Goal: Contribute content: Add original content to the website for others to see

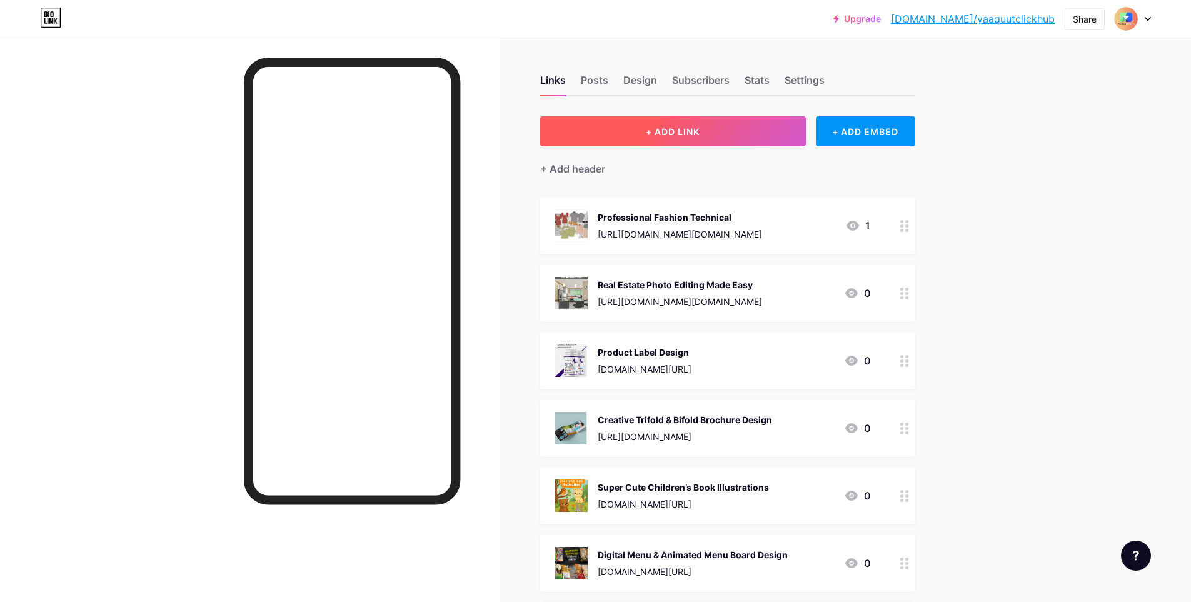
click at [683, 131] on span "+ ADD LINK" at bounding box center [673, 131] width 54 height 11
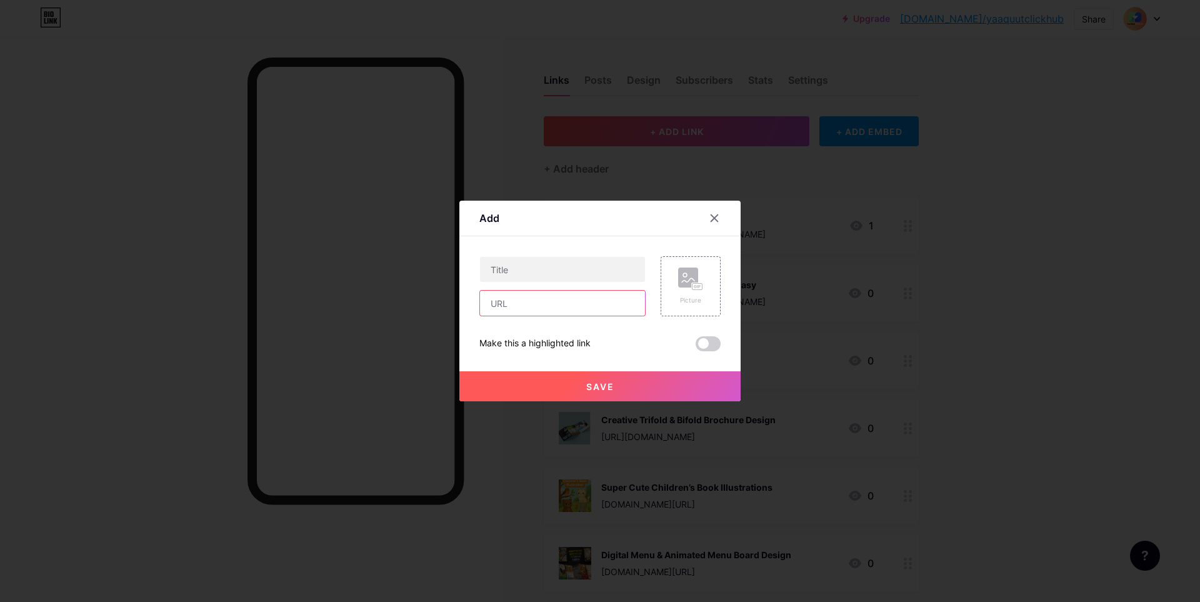
click at [550, 302] on input "text" at bounding box center [562, 303] width 165 height 25
paste input "[URL][DOMAIN_NAME][DOMAIN_NAME]"
type input "[URL][DOMAIN_NAME][DOMAIN_NAME]"
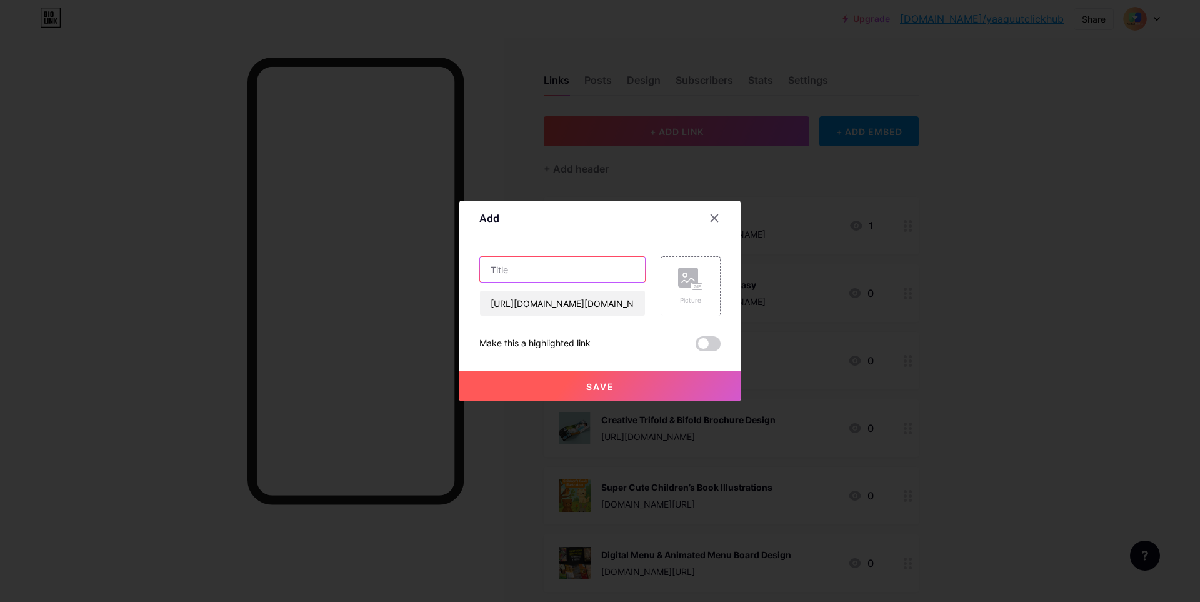
click at [551, 271] on input "text" at bounding box center [562, 269] width 165 height 25
paste input "Logo from Fiverr"
drag, startPoint x: 571, startPoint y: 273, endPoint x: 464, endPoint y: 272, distance: 107.5
click at [466, 273] on div "Add Content YouTube Play YouTube video without leaving your page. ADD Vimeo Pla…" at bounding box center [599, 301] width 281 height 201
paste input "create 3 modern minimalist business logo design"
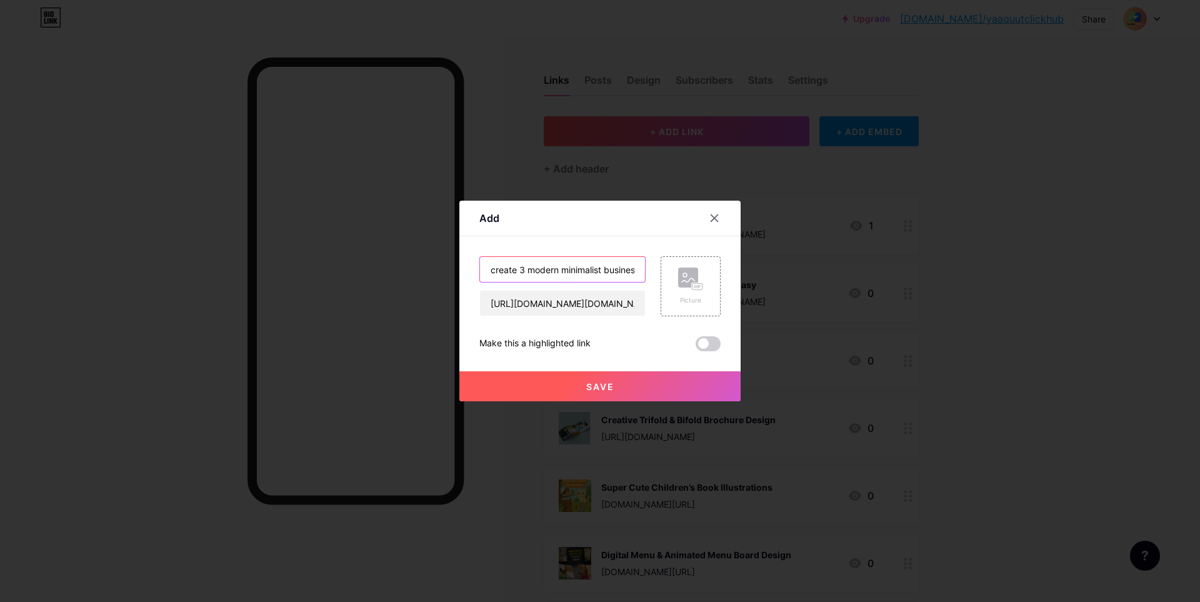
scroll to position [0, 58]
type input "create 3 modern minimalist business logo design"
click at [689, 277] on rect at bounding box center [688, 278] width 20 height 20
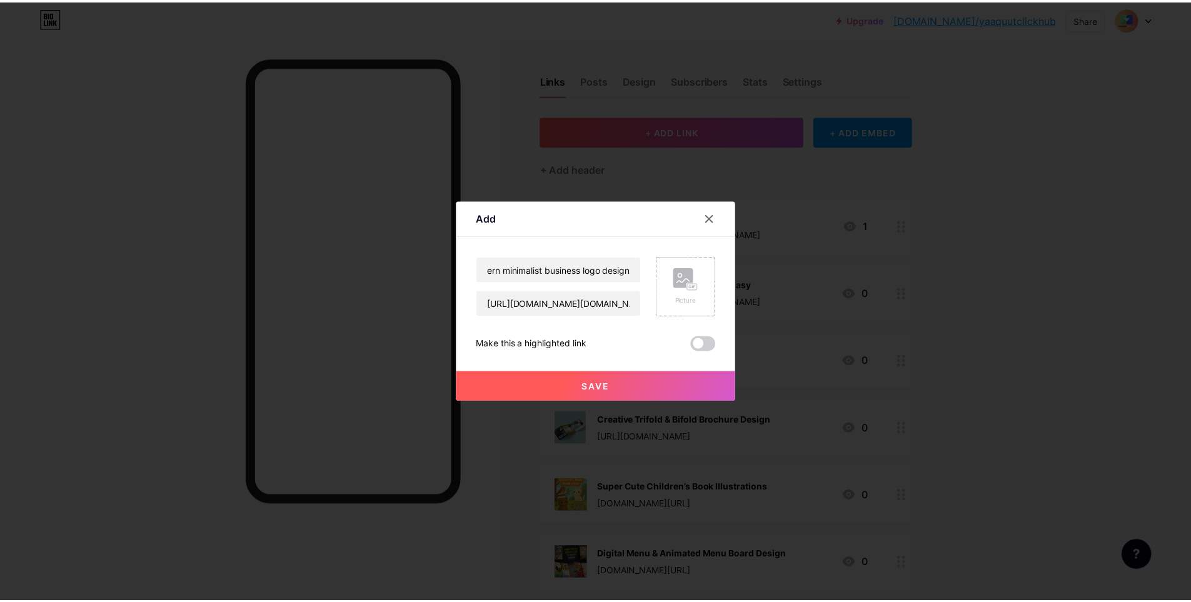
scroll to position [0, 0]
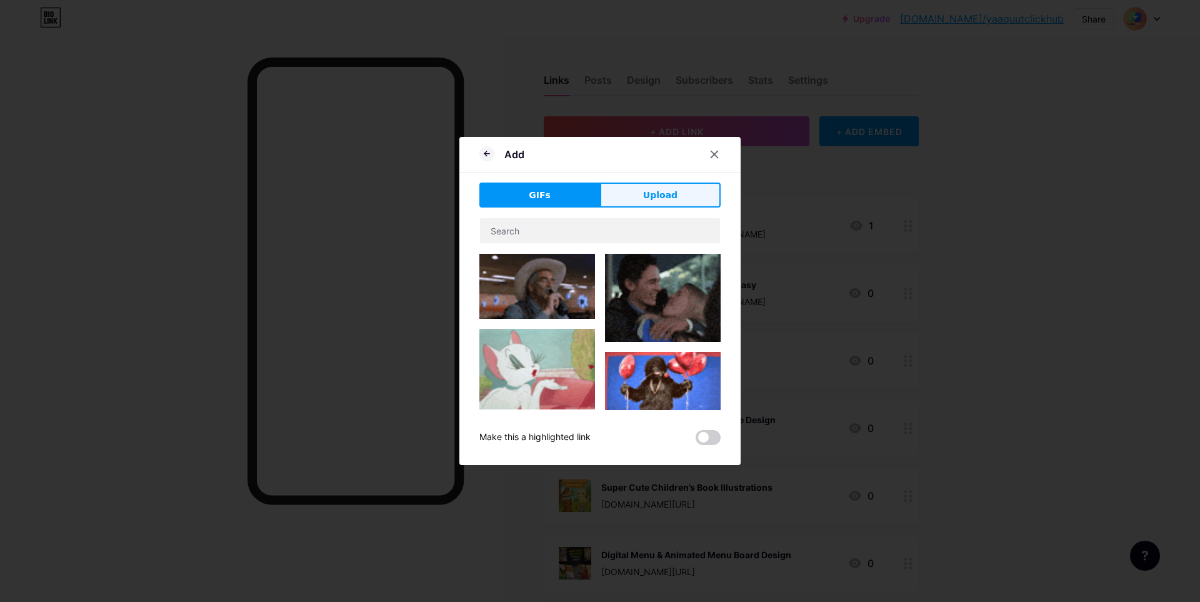
click at [644, 192] on button "Upload" at bounding box center [660, 195] width 121 height 25
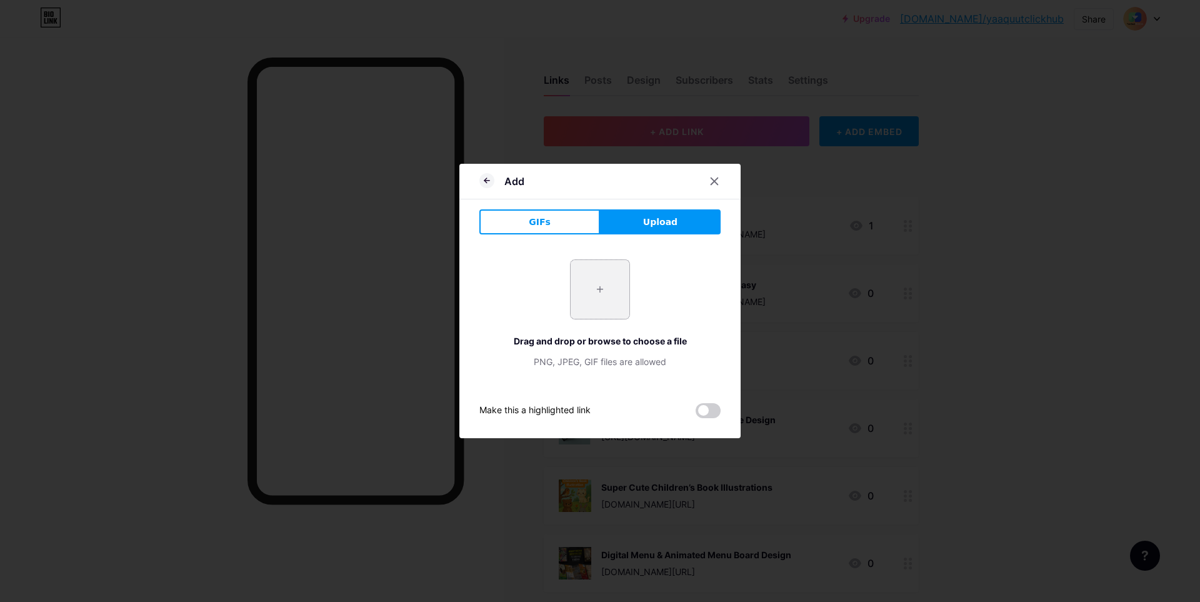
click at [614, 288] on input "file" at bounding box center [600, 289] width 59 height 59
type input "C:\fakepath\I will create modern minimalist business logo design (1)_zgytbp.jpg"
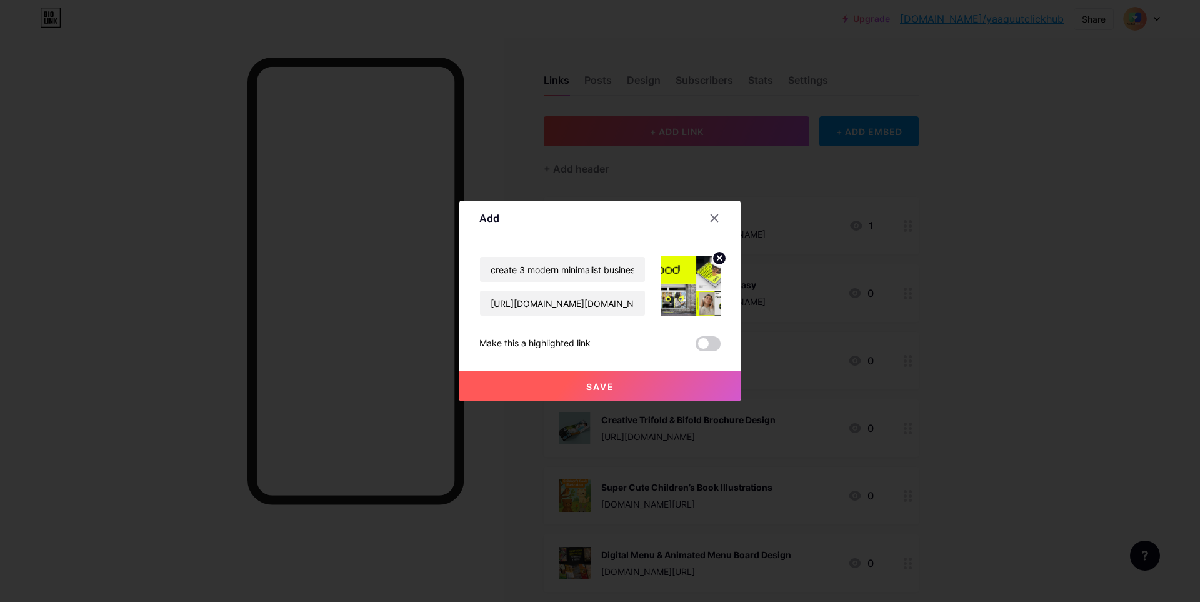
click at [613, 389] on span "Save" at bounding box center [600, 386] width 28 height 11
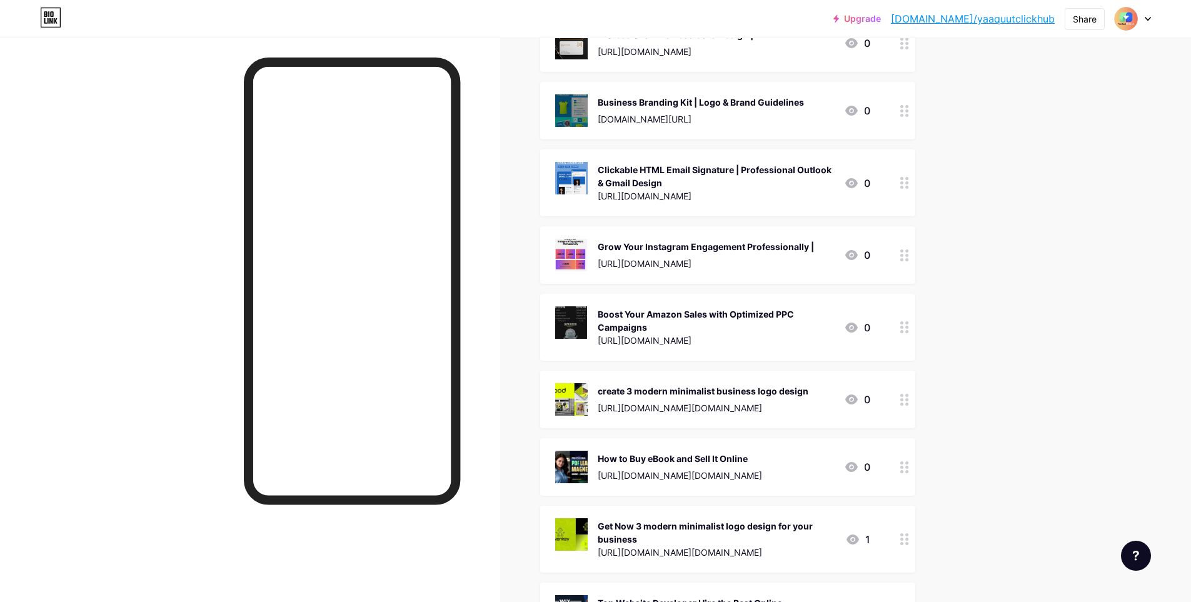
scroll to position [793, 0]
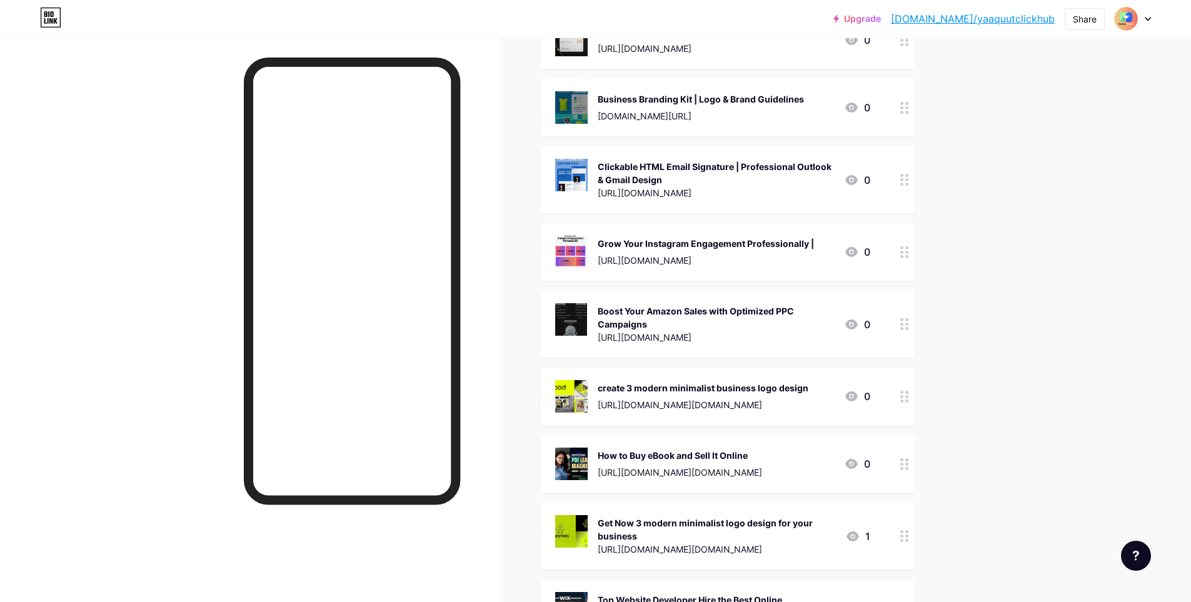
drag, startPoint x: 651, startPoint y: 389, endPoint x: 655, endPoint y: 349, distance: 40.2
click at [689, 403] on div "[URL][DOMAIN_NAME][DOMAIN_NAME]" at bounding box center [703, 404] width 211 height 13
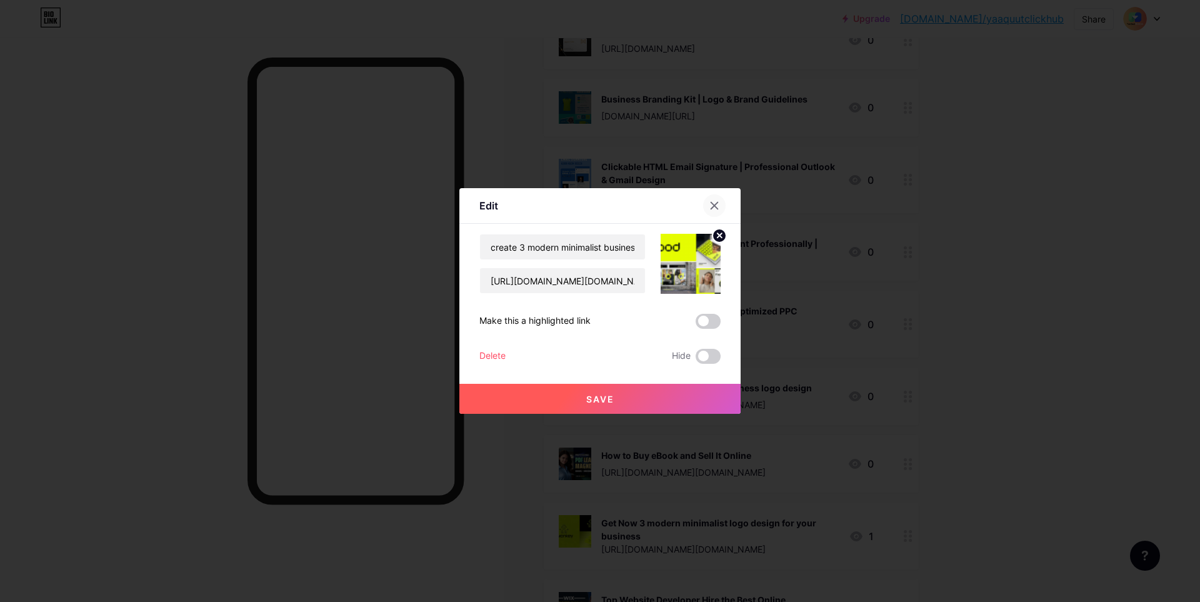
click at [716, 208] on icon at bounding box center [714, 206] width 7 height 7
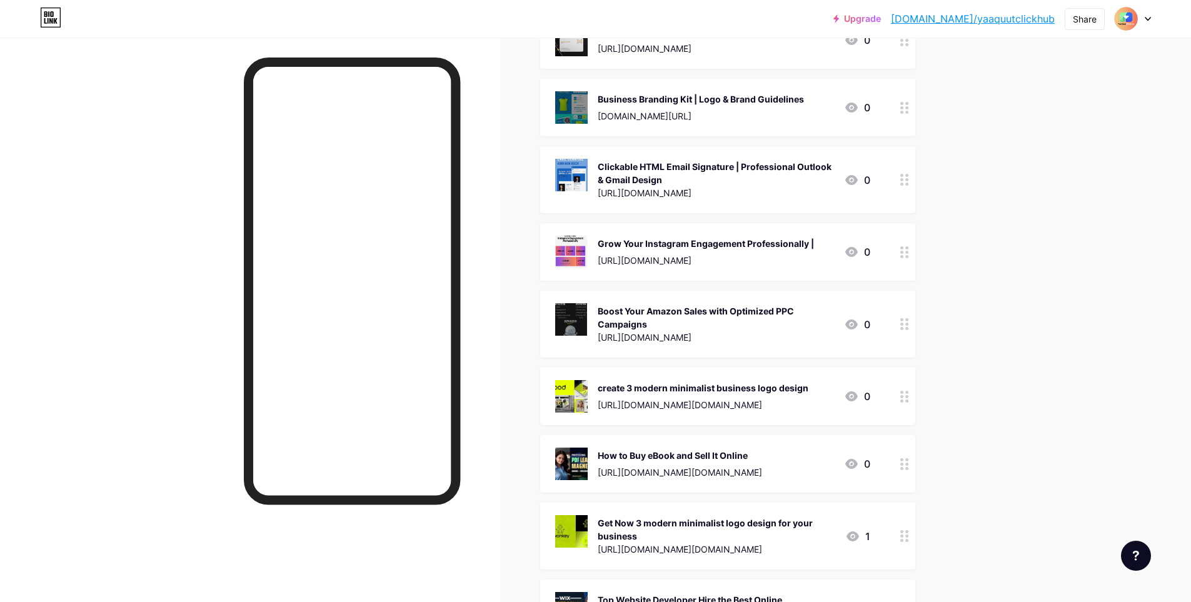
drag, startPoint x: 779, startPoint y: 390, endPoint x: 781, endPoint y: 362, distance: 28.2
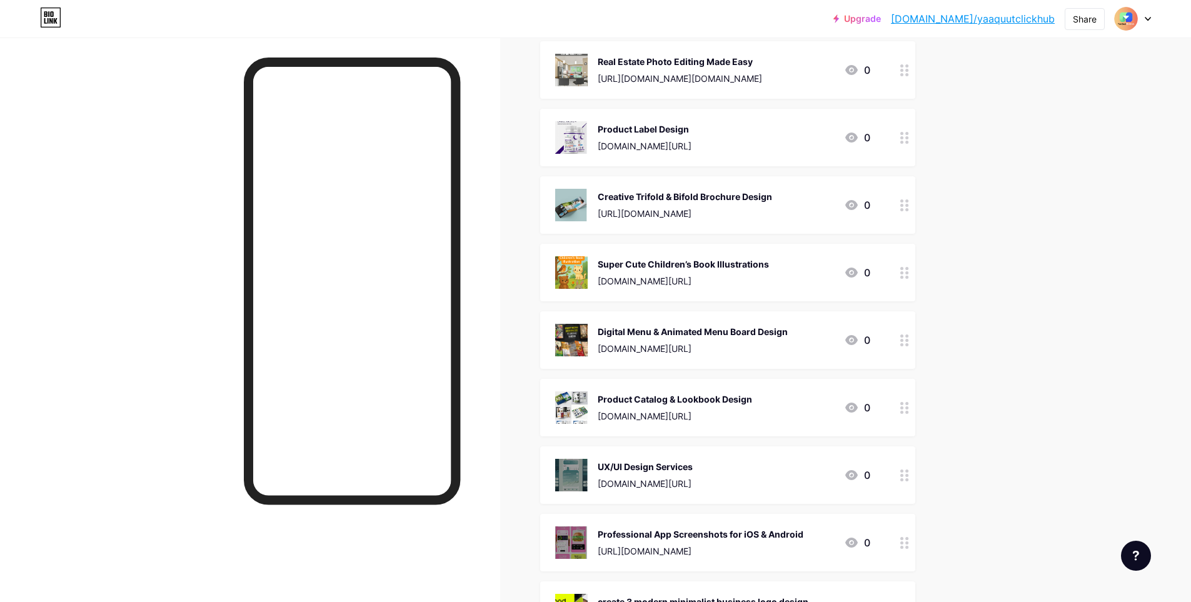
scroll to position [347, 0]
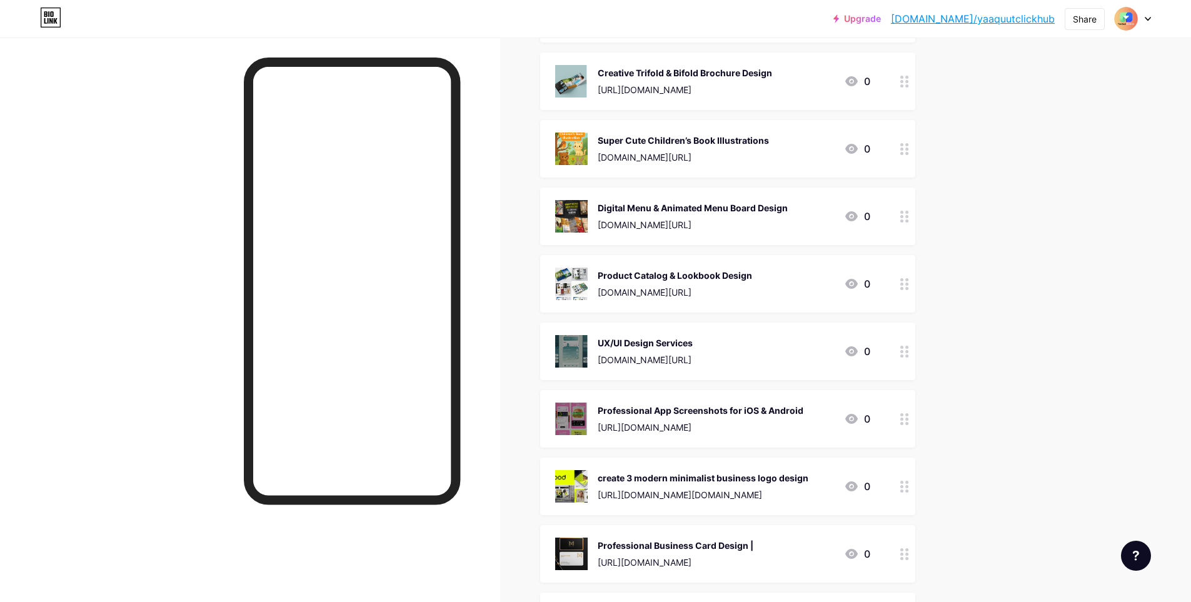
click at [690, 486] on div "create 3 modern minimalist business logo design [URL][DOMAIN_NAME][DOMAIN_NAME]" at bounding box center [703, 486] width 211 height 33
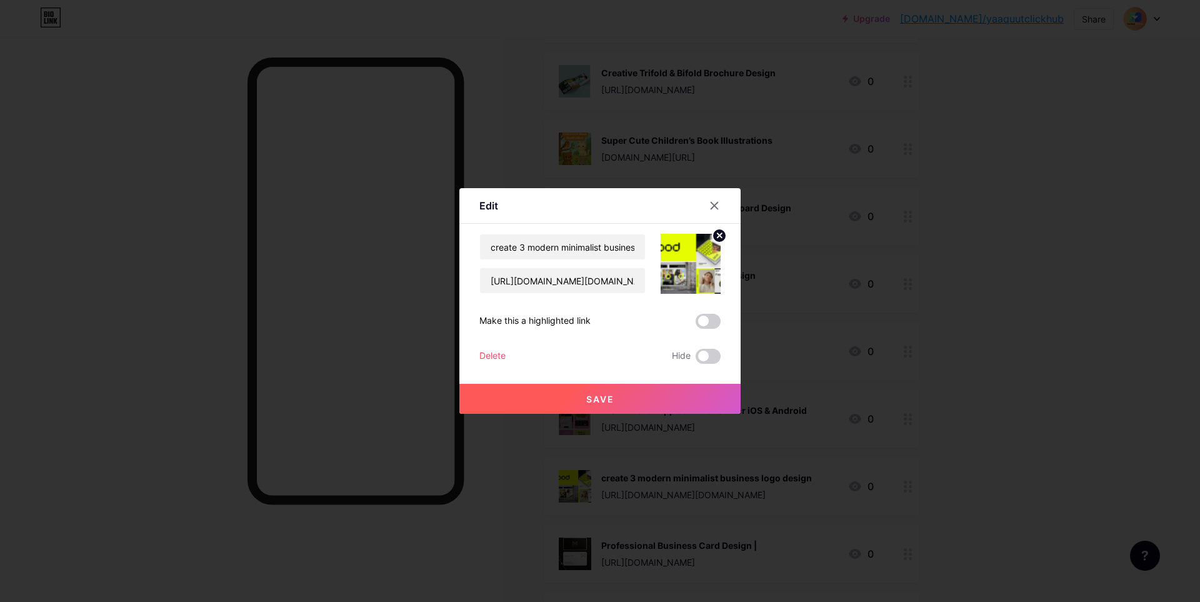
drag, startPoint x: 931, startPoint y: 466, endPoint x: 683, endPoint y: 365, distance: 267.8
click at [919, 459] on div at bounding box center [600, 301] width 1200 height 602
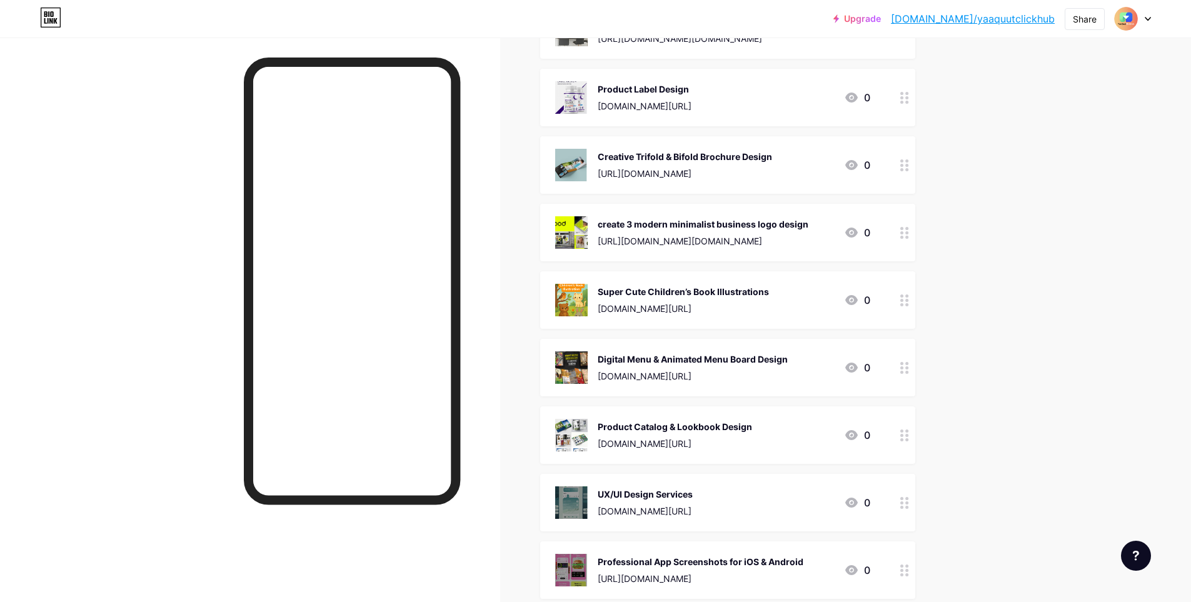
scroll to position [0, 0]
